Goal: Information Seeking & Learning: Learn about a topic

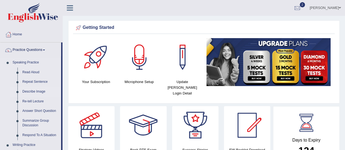
scroll to position [27, 0]
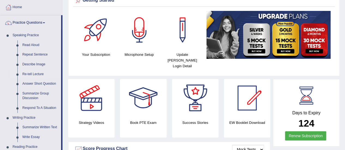
click at [34, 74] on link "Re-tell Lecture" at bounding box center [40, 75] width 41 height 10
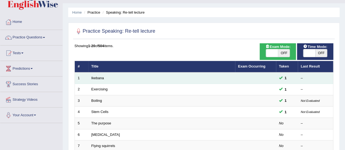
scroll to position [55, 0]
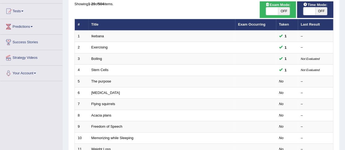
click at [323, 10] on span "OFF" at bounding box center [321, 11] width 12 height 8
checkbox input "true"
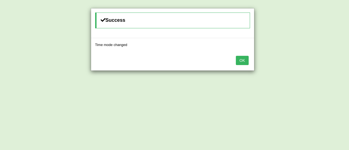
click at [238, 61] on button "OK" at bounding box center [242, 60] width 13 height 9
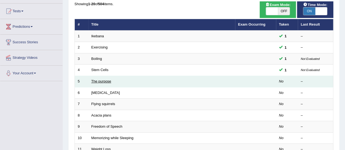
click at [104, 82] on link "The purpose" at bounding box center [101, 81] width 20 height 4
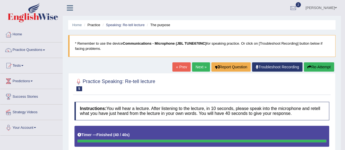
click at [47, 48] on link "Practice Questions" at bounding box center [31, 50] width 62 height 14
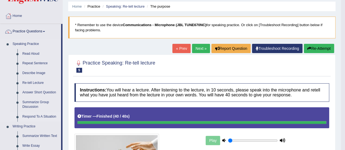
scroll to position [27, 0]
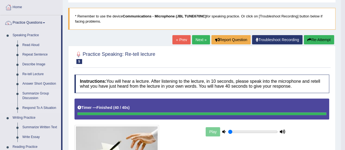
click at [31, 94] on link "Summarize Group Discussion" at bounding box center [40, 96] width 41 height 14
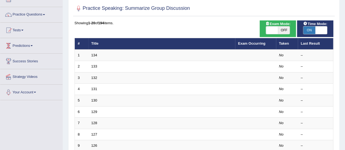
scroll to position [27, 0]
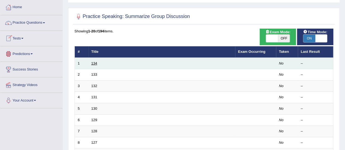
click at [91, 63] on link "134" at bounding box center [94, 63] width 6 height 4
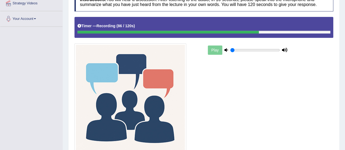
scroll to position [155, 0]
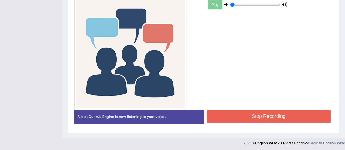
drag, startPoint x: 240, startPoint y: 115, endPoint x: 239, endPoint y: 118, distance: 3.4
click at [240, 117] on button "Stop Recording" at bounding box center [269, 116] width 124 height 13
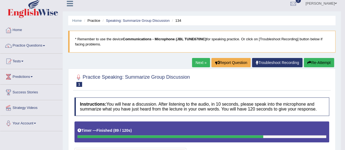
scroll to position [0, 0]
